Goal: Navigation & Orientation: Find specific page/section

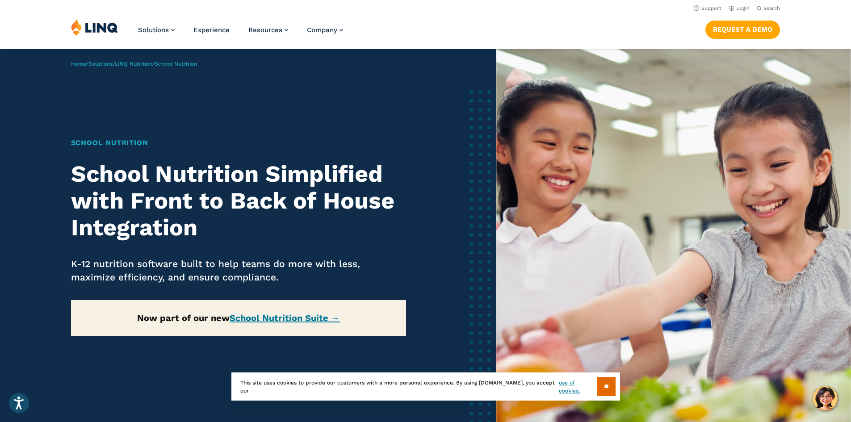
click at [103, 29] on img at bounding box center [94, 27] width 47 height 17
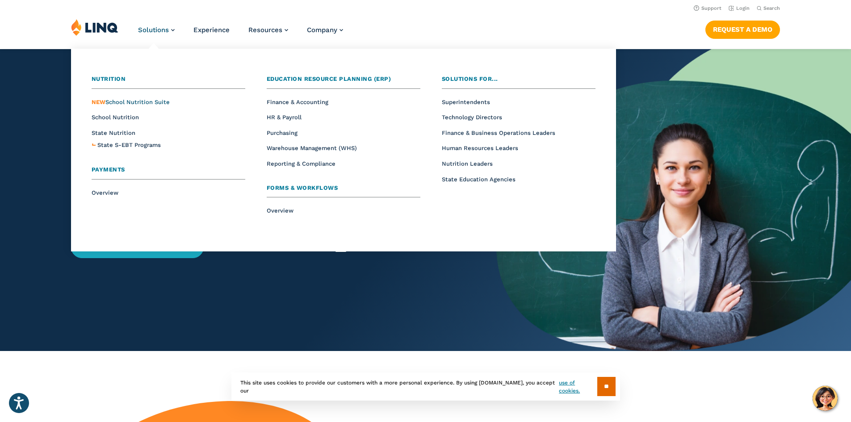
click at [143, 103] on span "NEW School Nutrition Suite" at bounding box center [131, 102] width 78 height 7
